Goal: Information Seeking & Learning: Learn about a topic

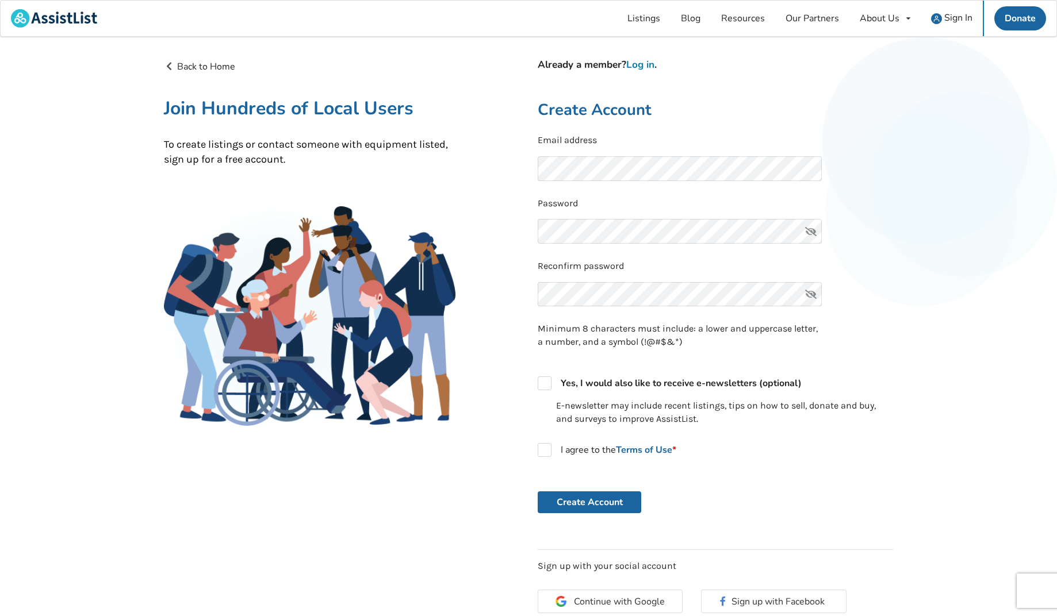
click at [644, 61] on link "Log in" at bounding box center [640, 64] width 28 height 13
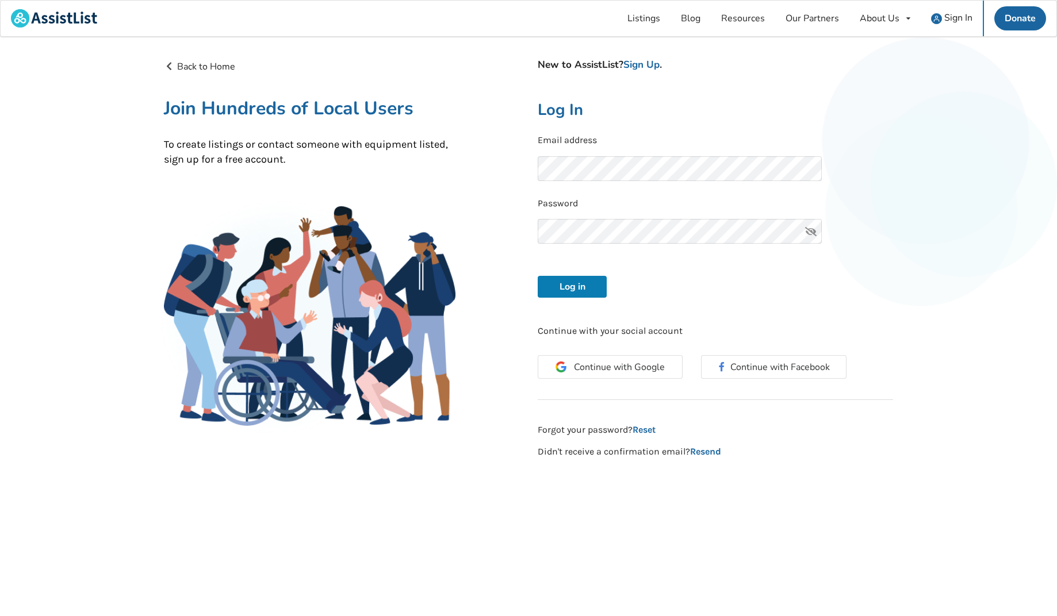
click at [557, 285] on button "Log in" at bounding box center [572, 287] width 69 height 22
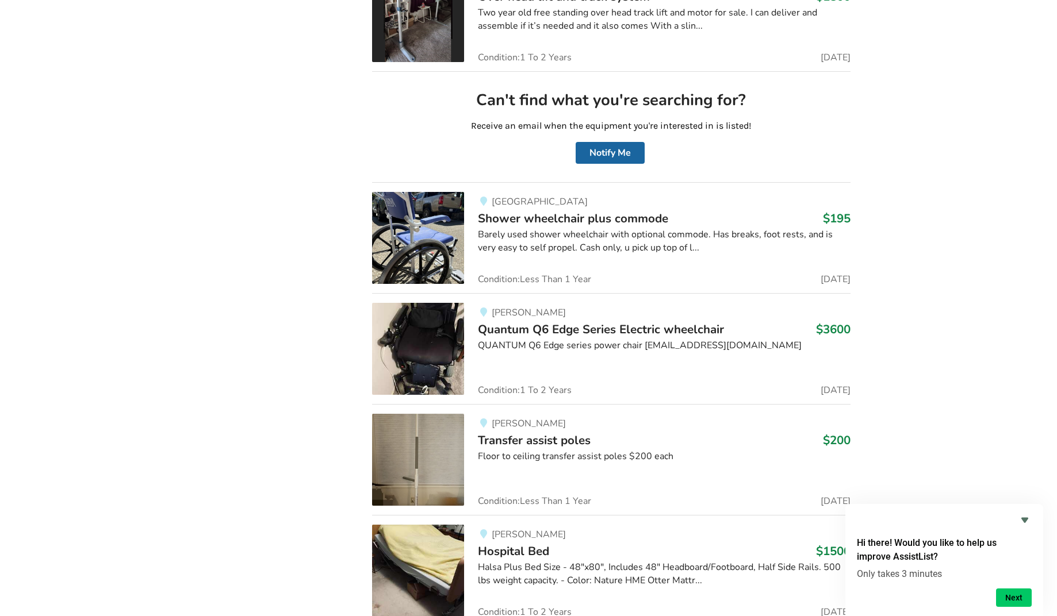
scroll to position [3086, 0]
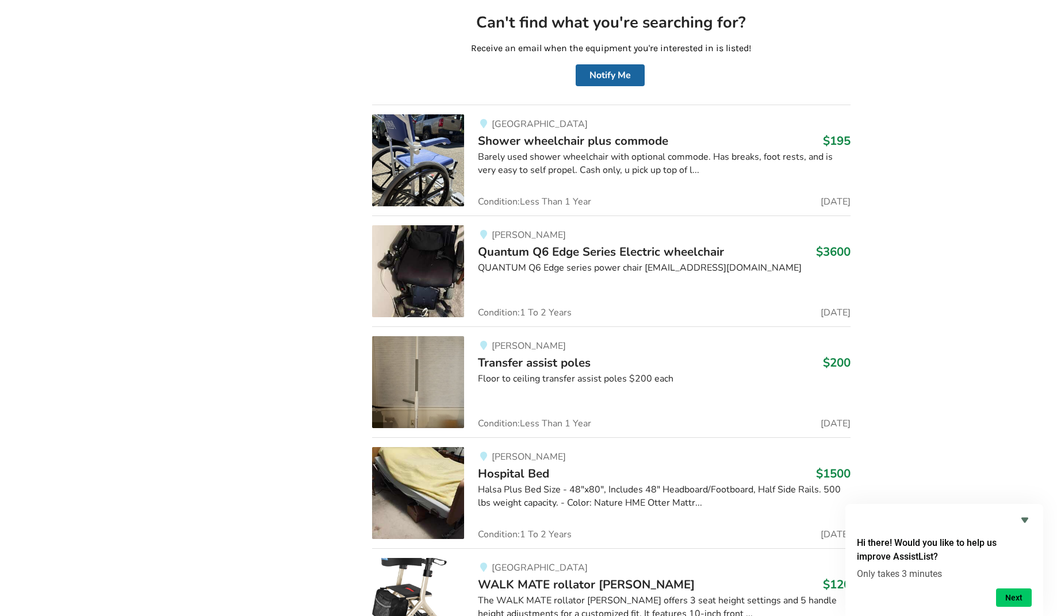
click at [519, 279] on div "[PERSON_NAME] Quantum Q6 Edge Series Electric wheelchair $3600 QUANTUM Q6 Edge …" at bounding box center [657, 271] width 386 height 92
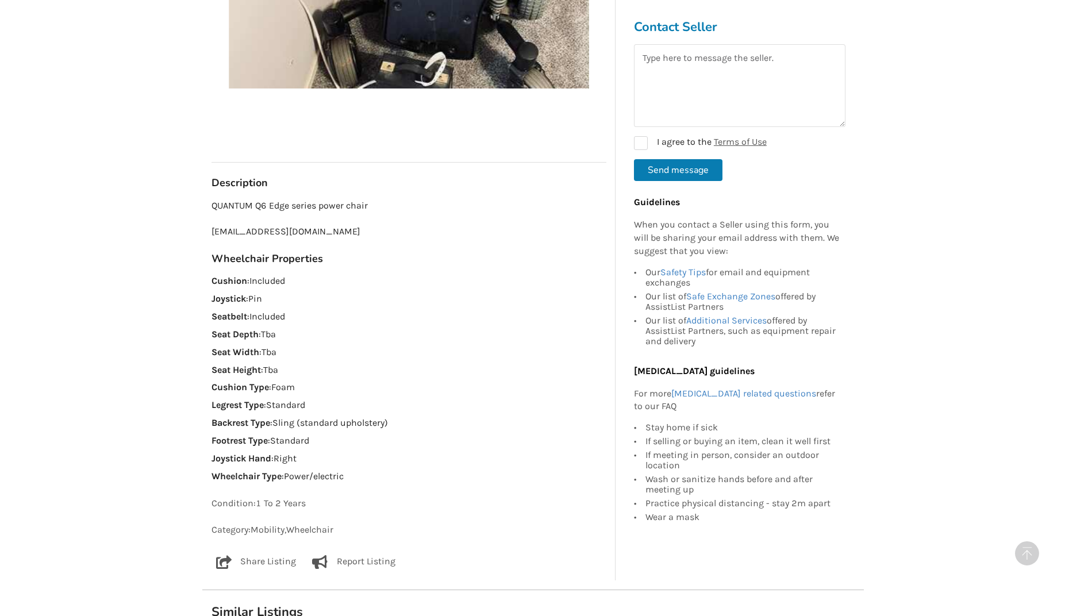
scroll to position [110, 0]
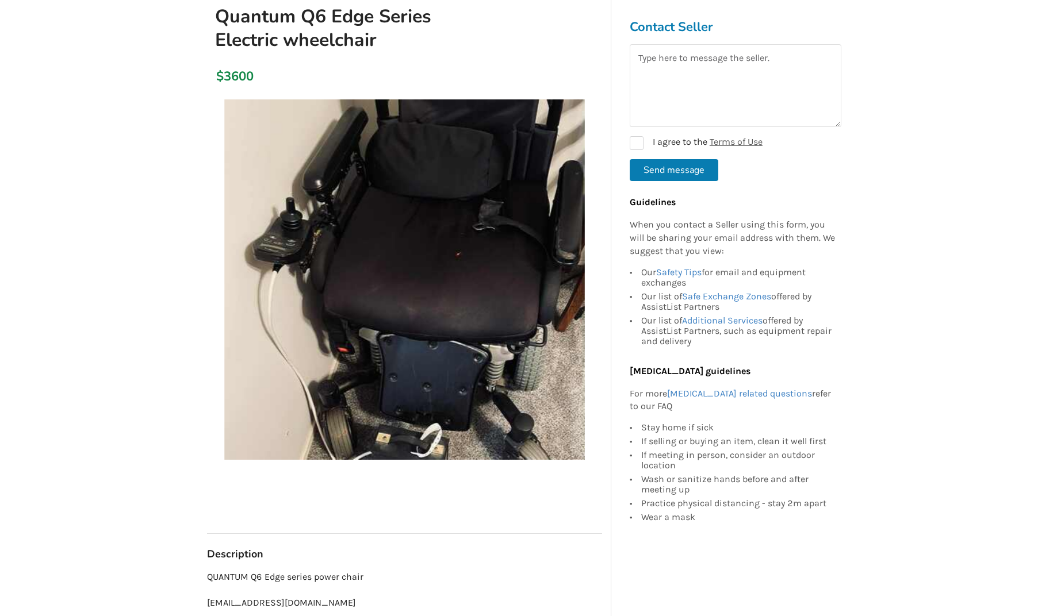
click at [442, 398] on img at bounding box center [404, 279] width 360 height 360
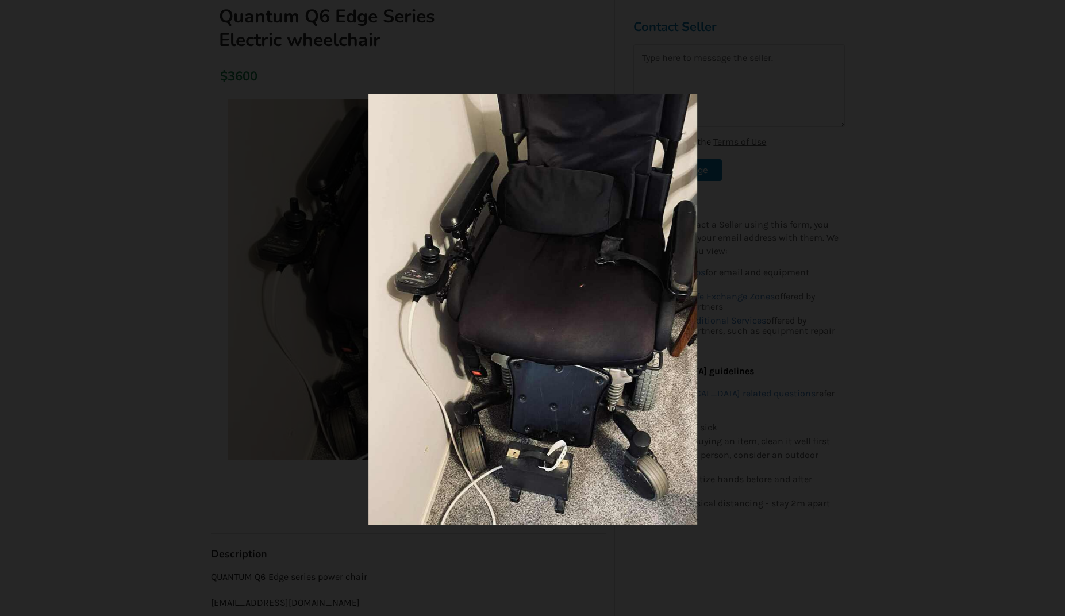
click at [534, 420] on img at bounding box center [533, 309] width 329 height 431
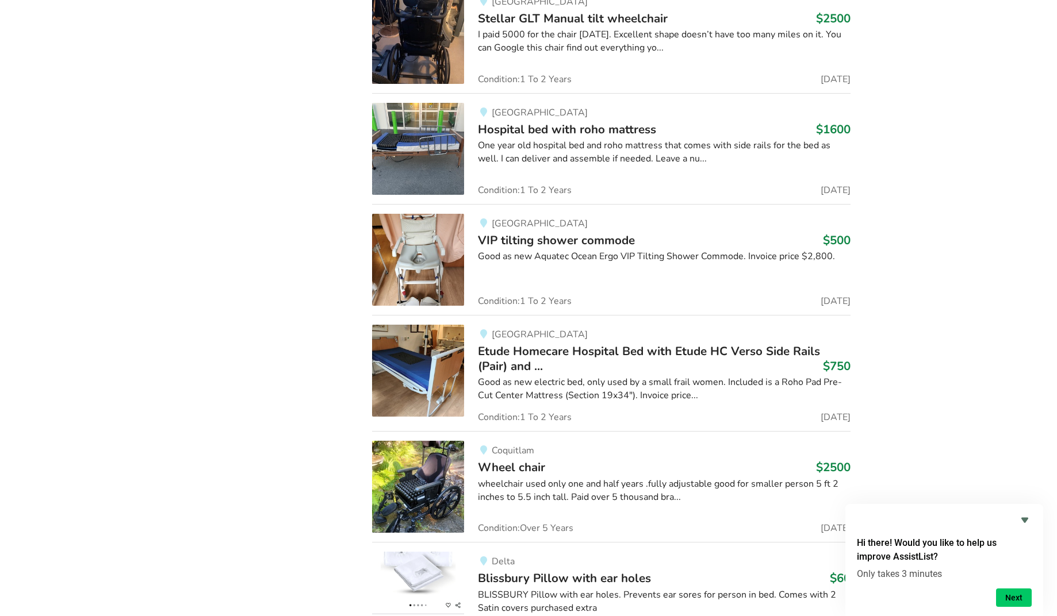
scroll to position [7650, 0]
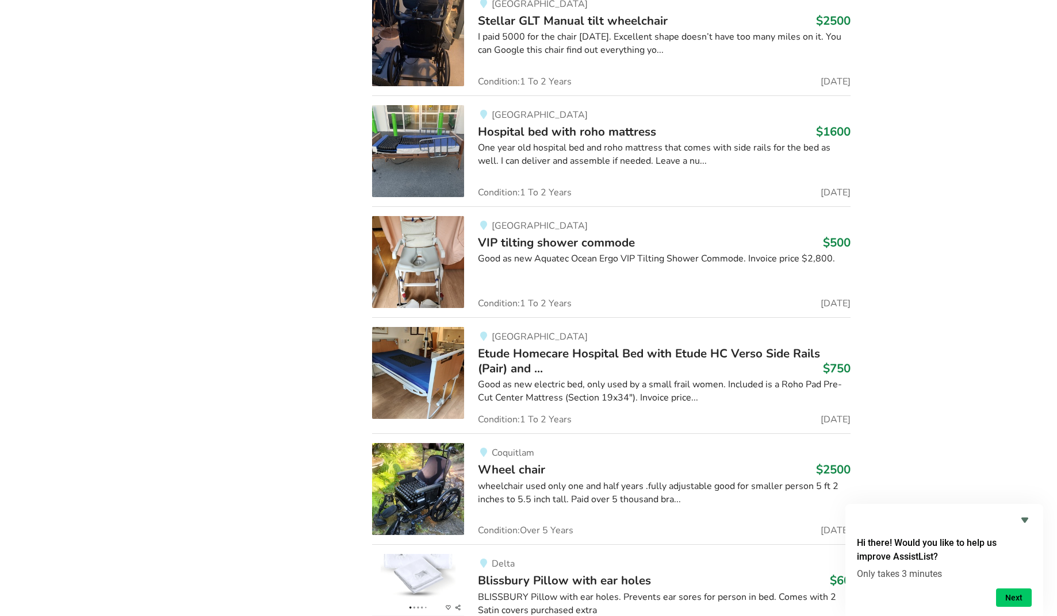
click at [1023, 519] on icon "Hide survey" at bounding box center [1024, 520] width 7 height 5
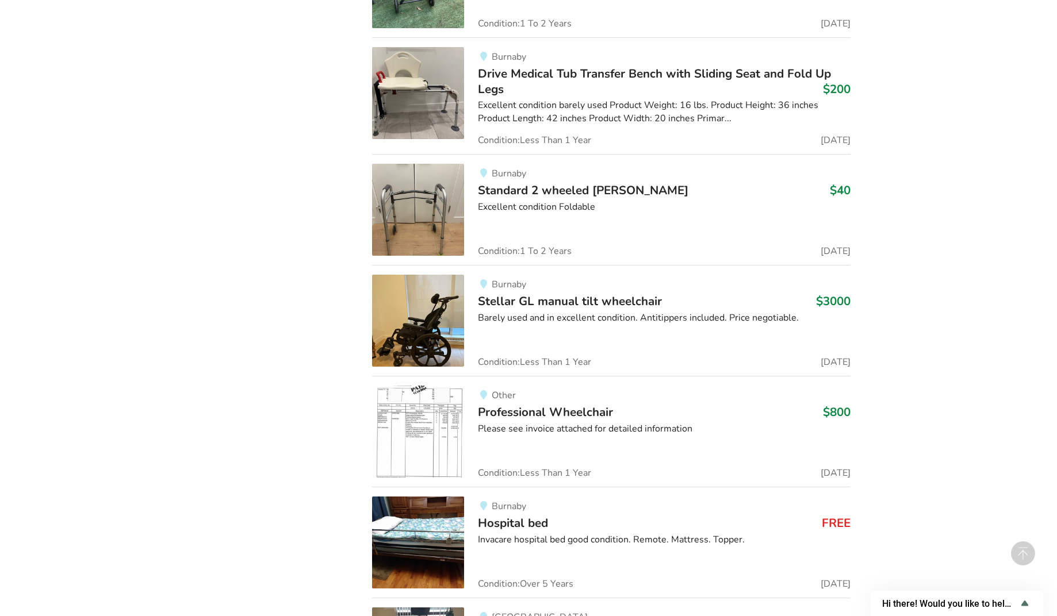
scroll to position [13665, 0]
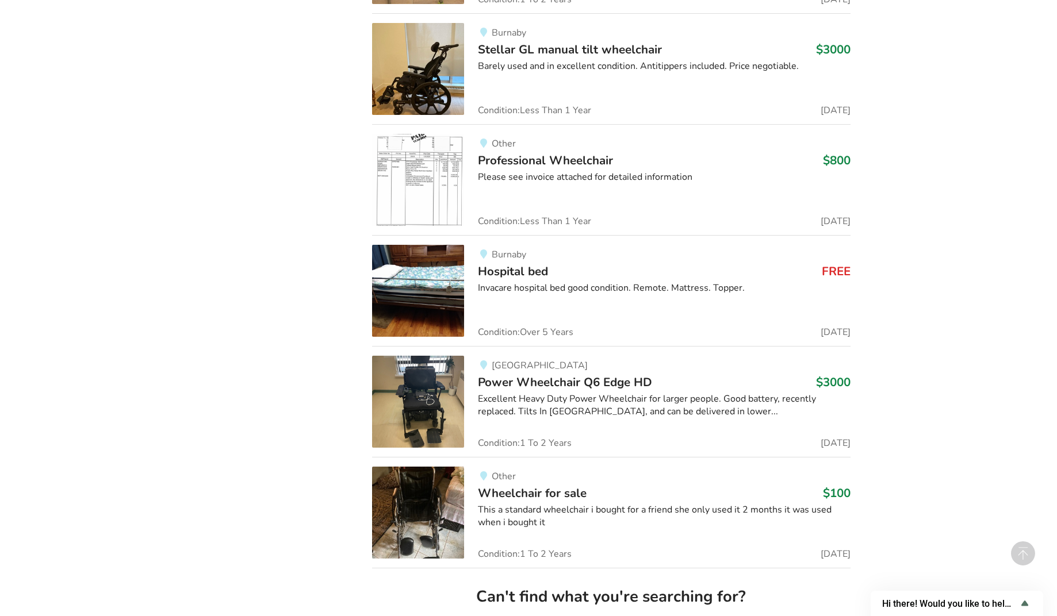
click at [454, 401] on img at bounding box center [418, 402] width 92 height 92
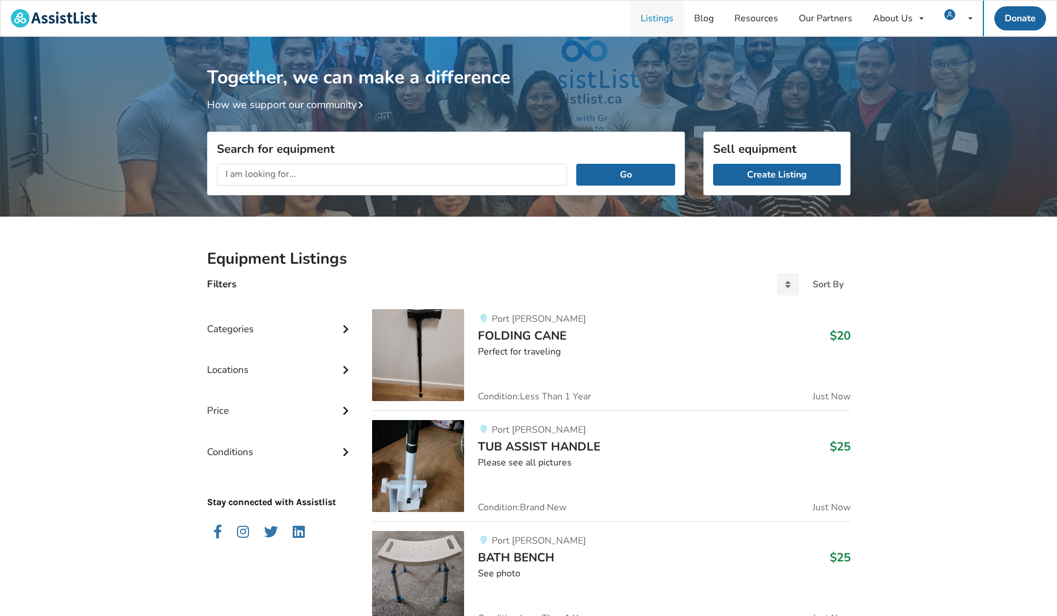
click at [649, 16] on link "Listings" at bounding box center [656, 19] width 53 height 36
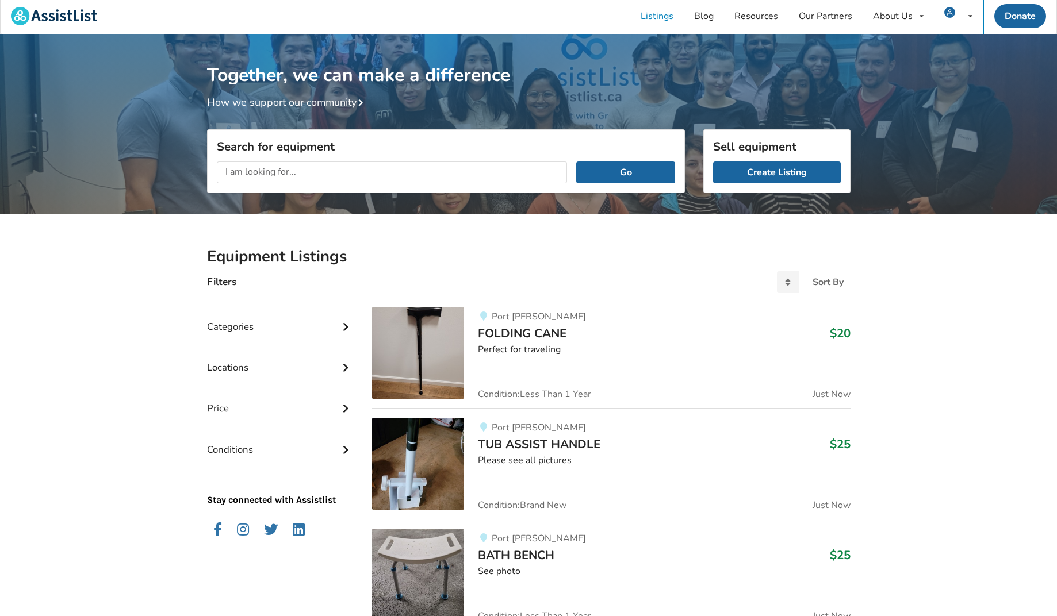
scroll to position [5, 0]
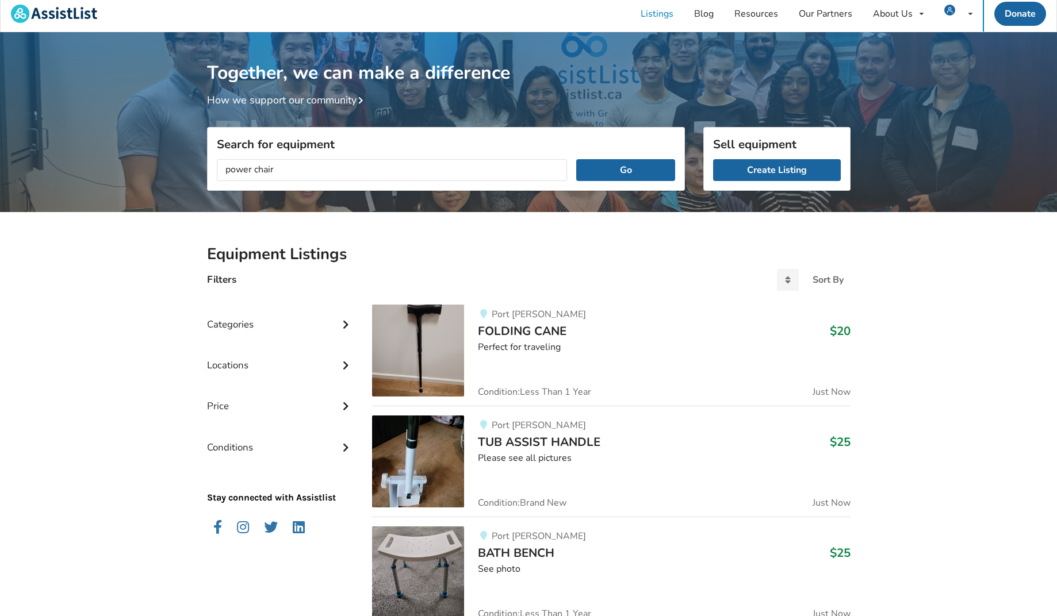
type input "power chair"
click at [626, 170] on button "Go" at bounding box center [625, 170] width 98 height 22
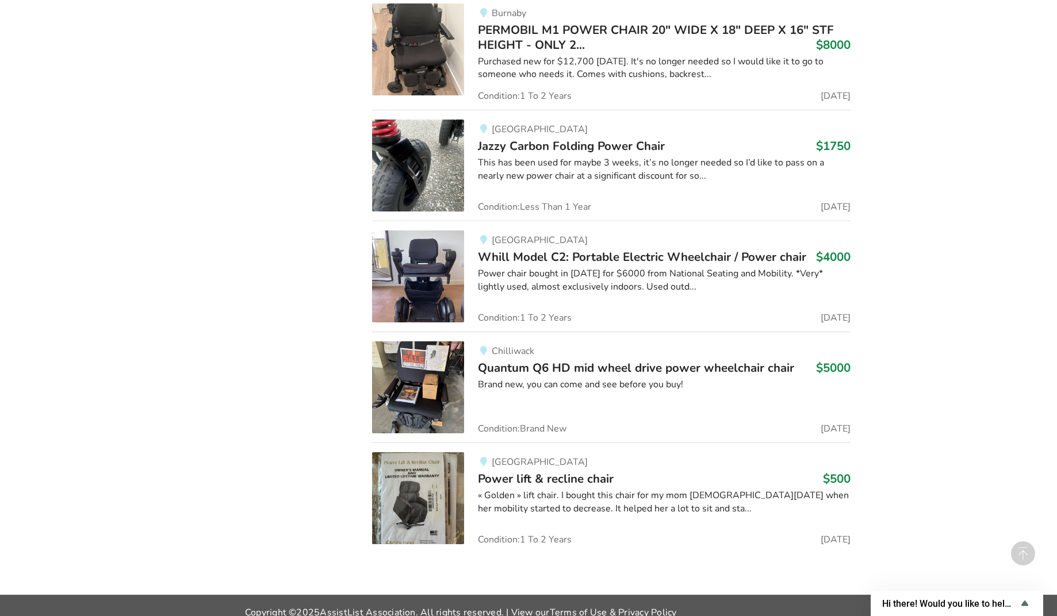
scroll to position [1653, 0]
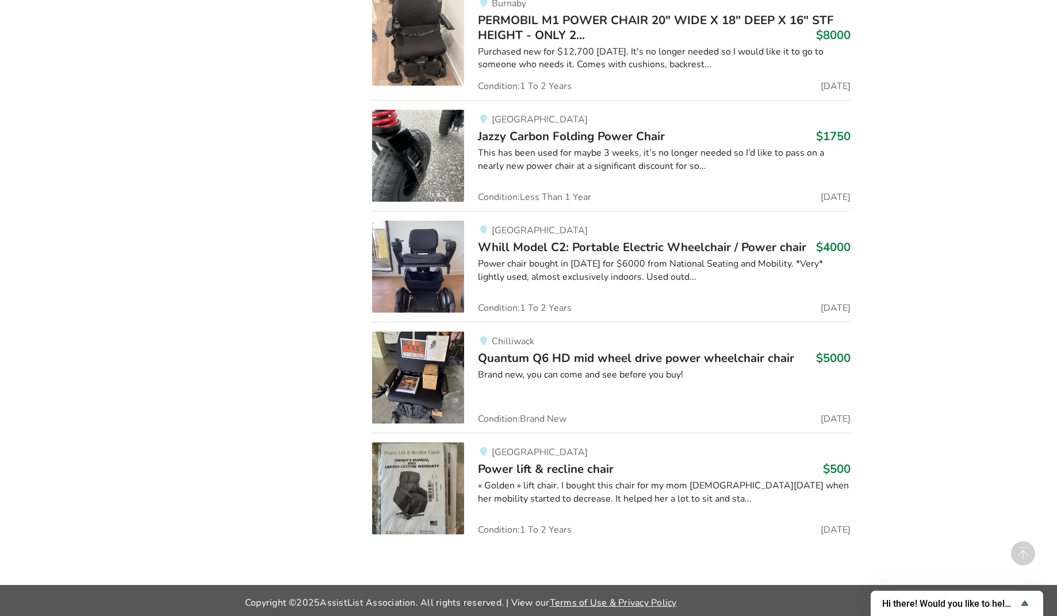
click at [576, 375] on div "Brand new, you can come and see before you buy!" at bounding box center [664, 375] width 372 height 13
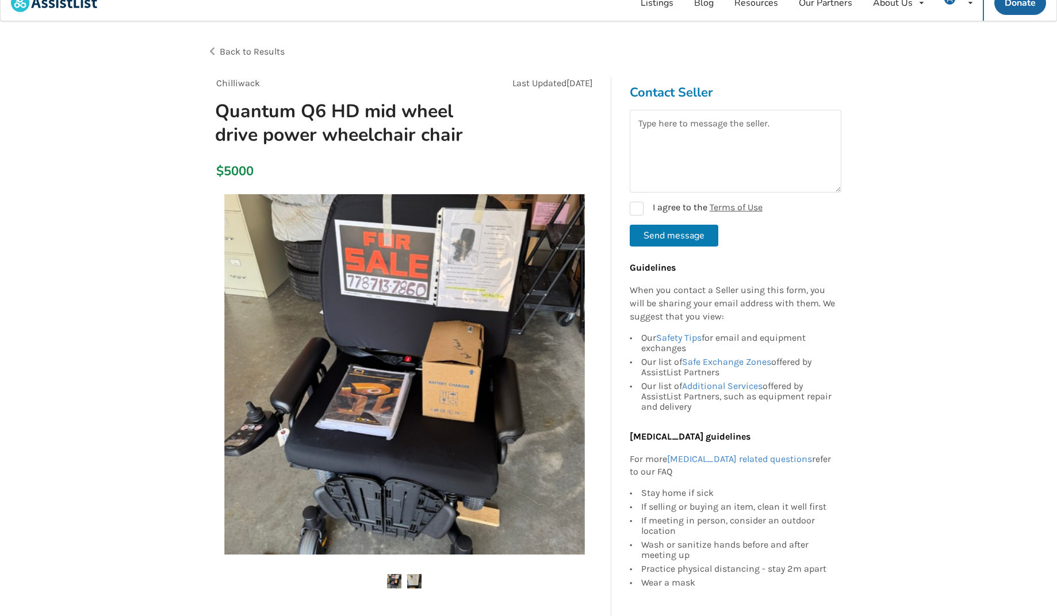
scroll to position [57, 0]
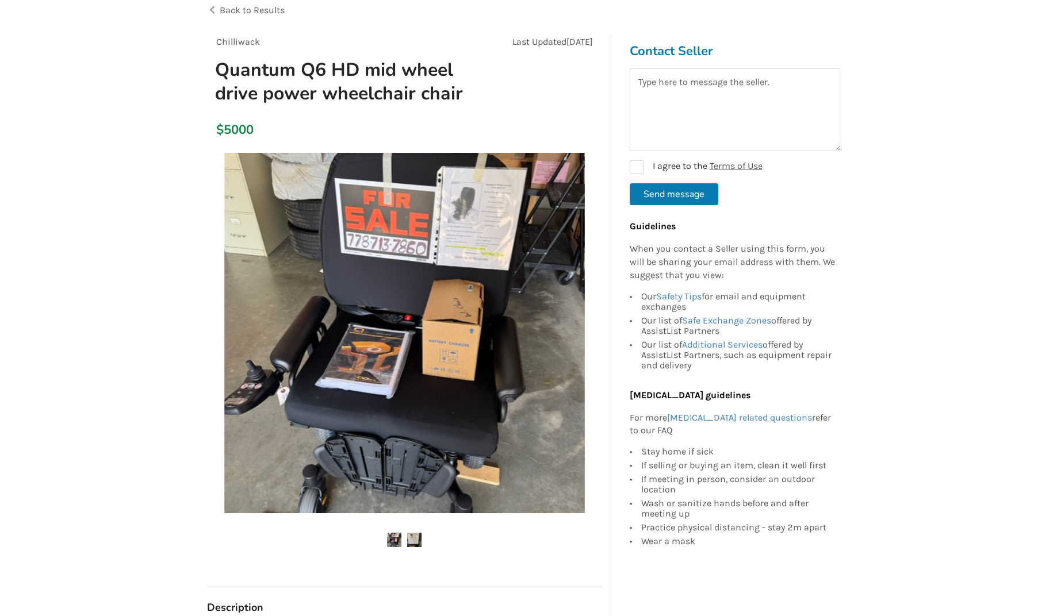
click at [415, 540] on img at bounding box center [414, 540] width 14 height 14
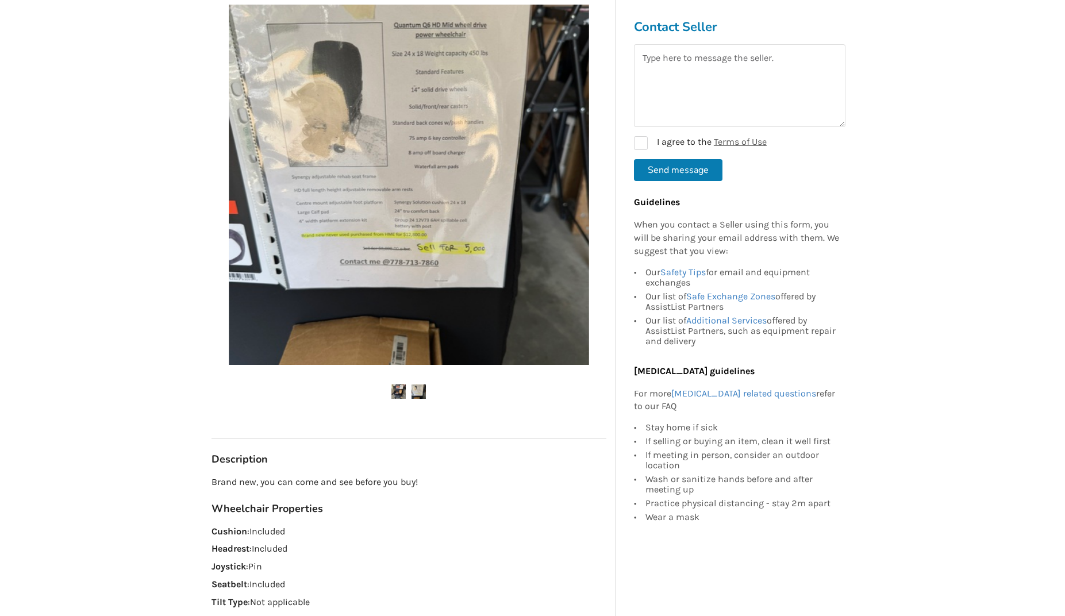
scroll to position [10, 0]
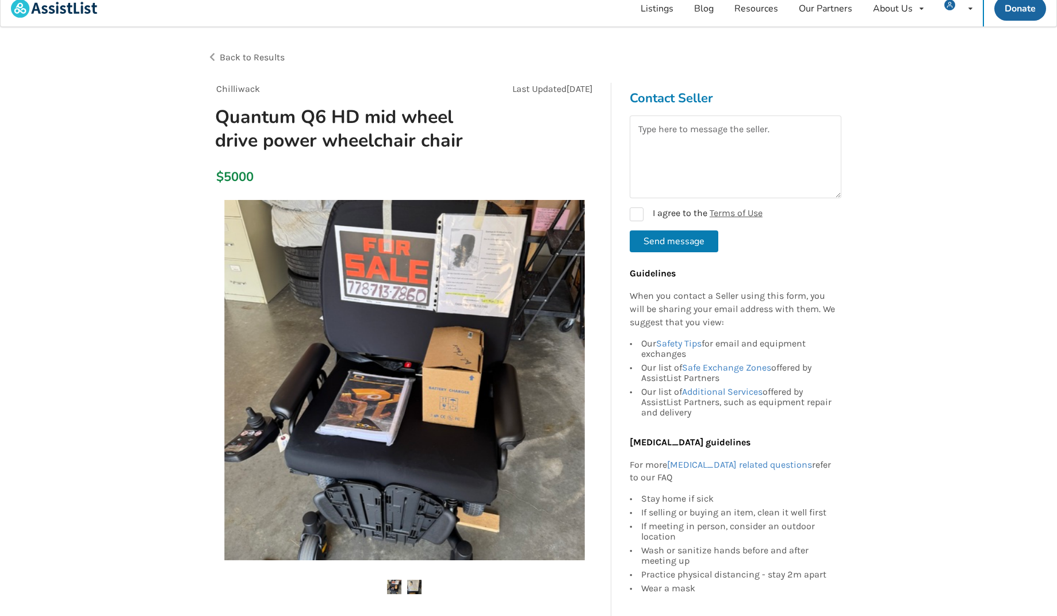
click at [417, 584] on img at bounding box center [414, 587] width 14 height 14
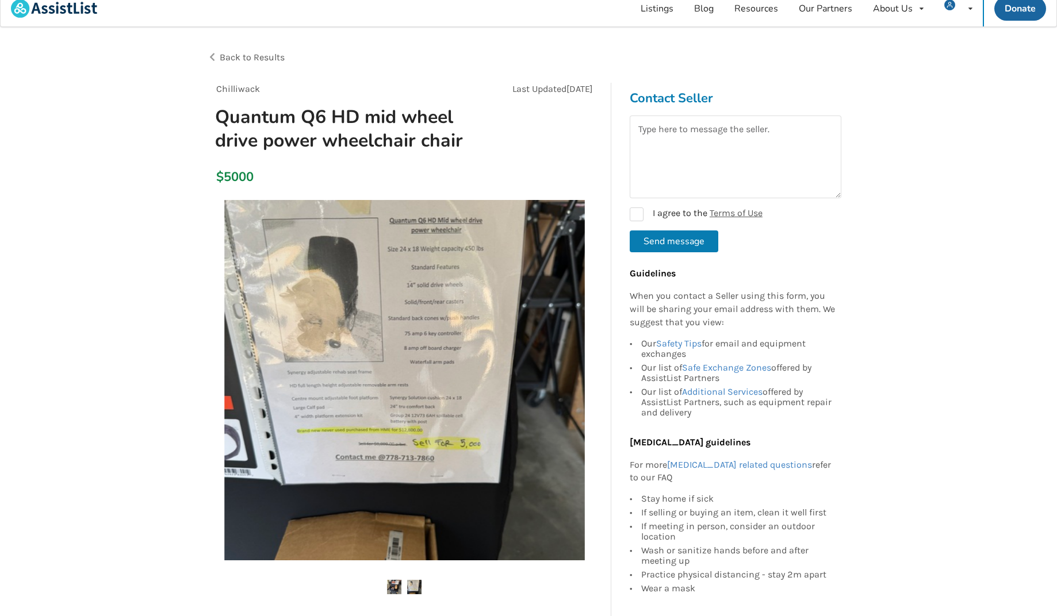
click at [459, 311] on img at bounding box center [404, 380] width 360 height 360
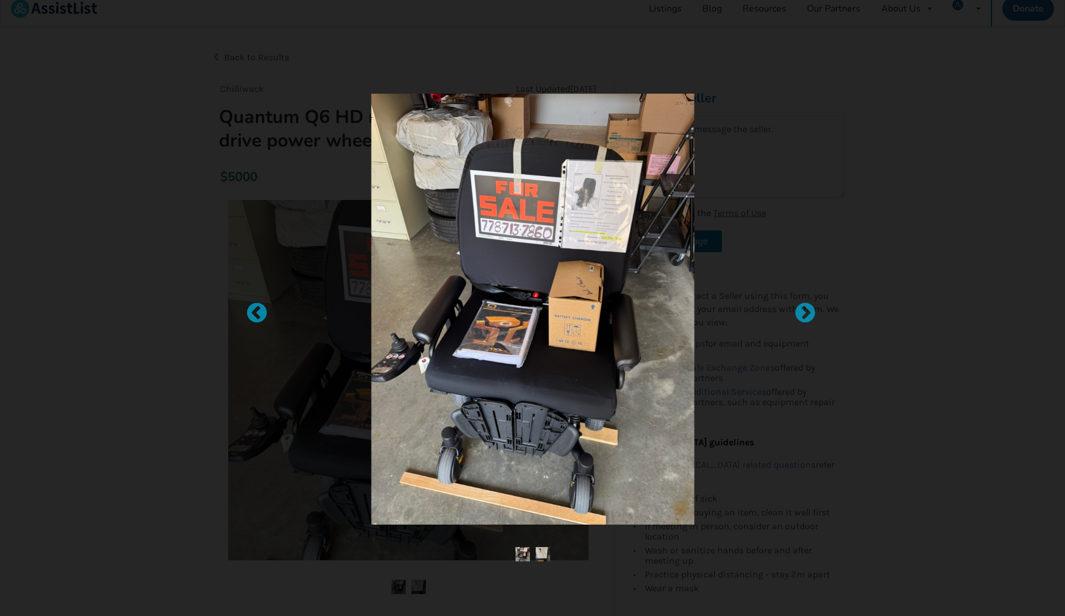
click at [601, 228] on img at bounding box center [533, 309] width 324 height 431
click at [802, 306] on div at bounding box center [799, 307] width 11 height 11
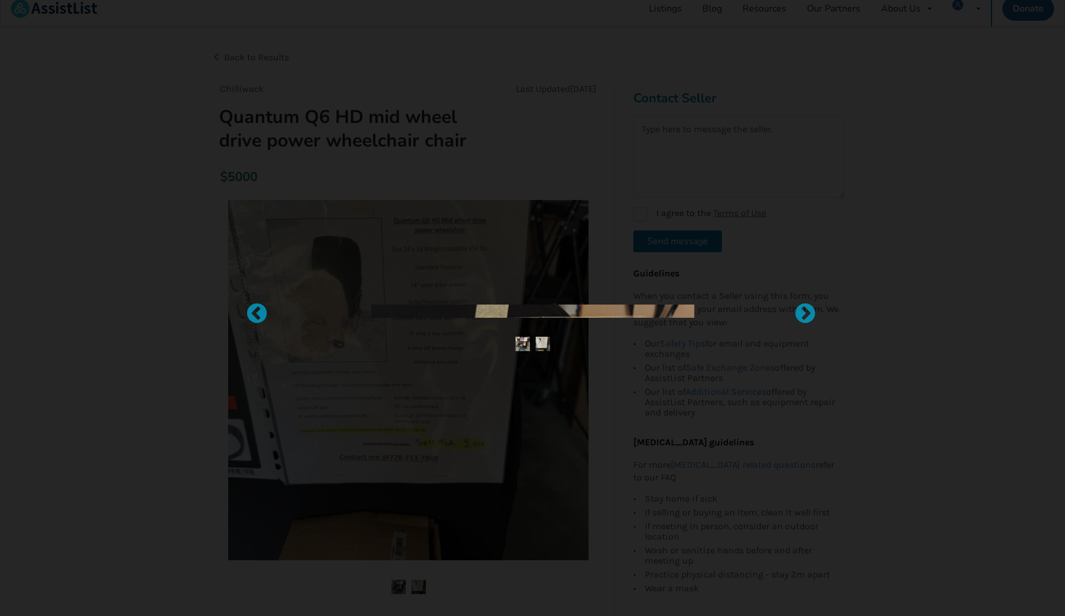
click at [544, 344] on img at bounding box center [543, 344] width 14 height 14
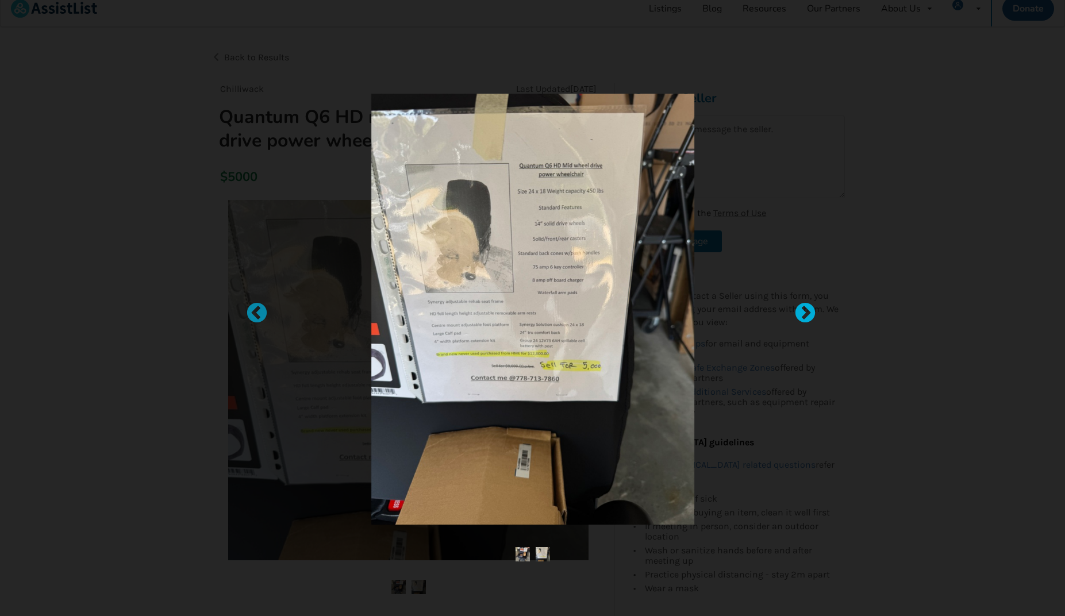
click at [805, 312] on div at bounding box center [799, 307] width 11 height 11
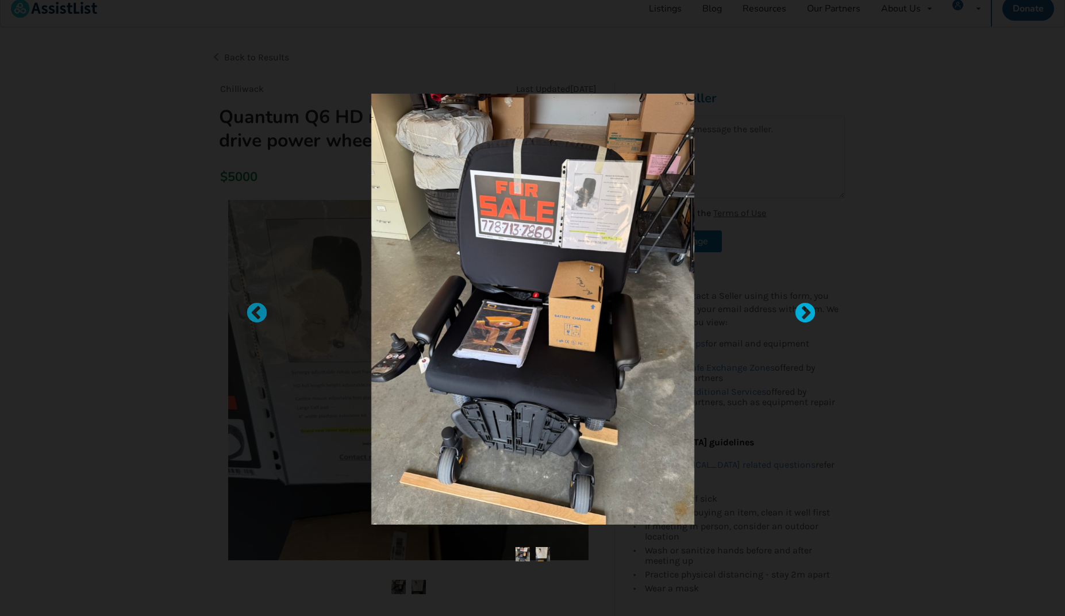
click at [801, 310] on div at bounding box center [799, 307] width 11 height 11
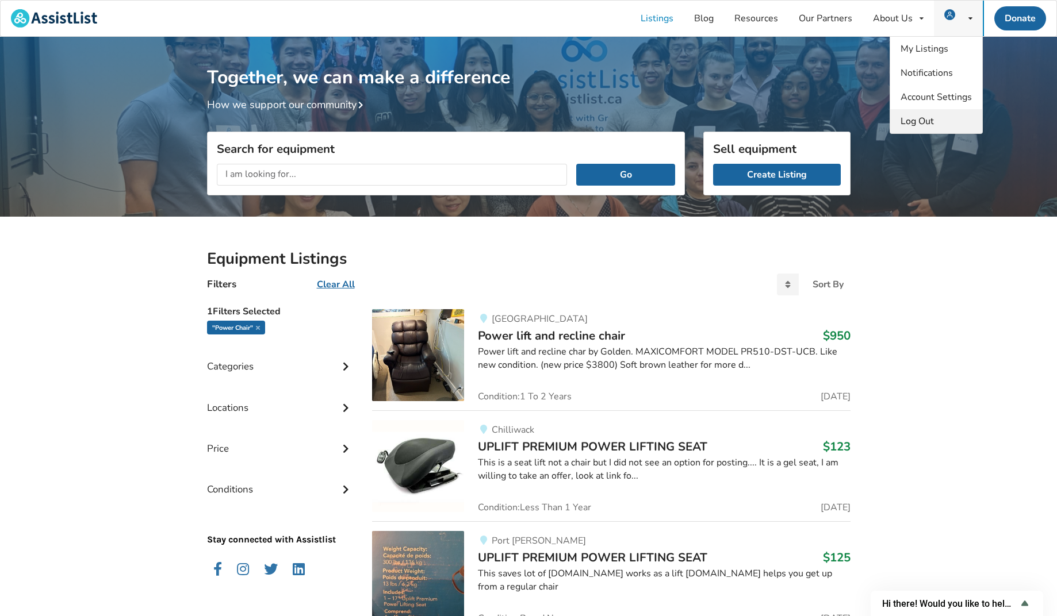
click at [925, 121] on span "Log Out" at bounding box center [916, 121] width 33 height 13
